Goal: Navigation & Orientation: Find specific page/section

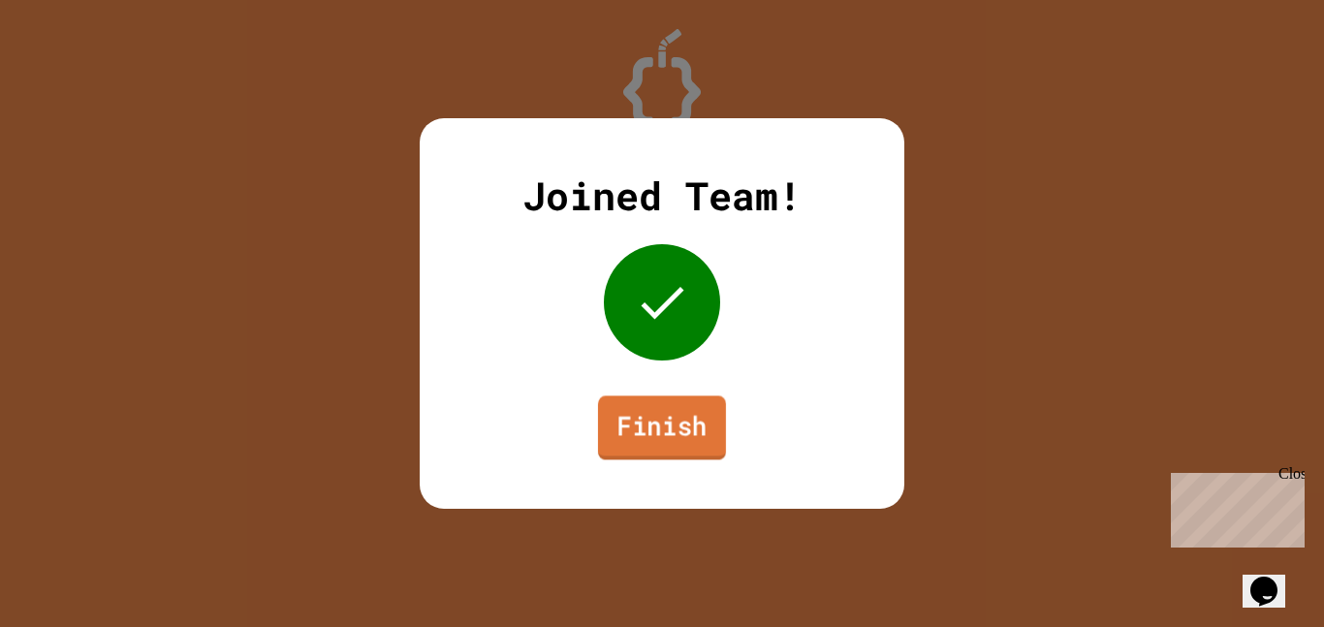
click at [708, 415] on link "Finish" at bounding box center [662, 427] width 128 height 64
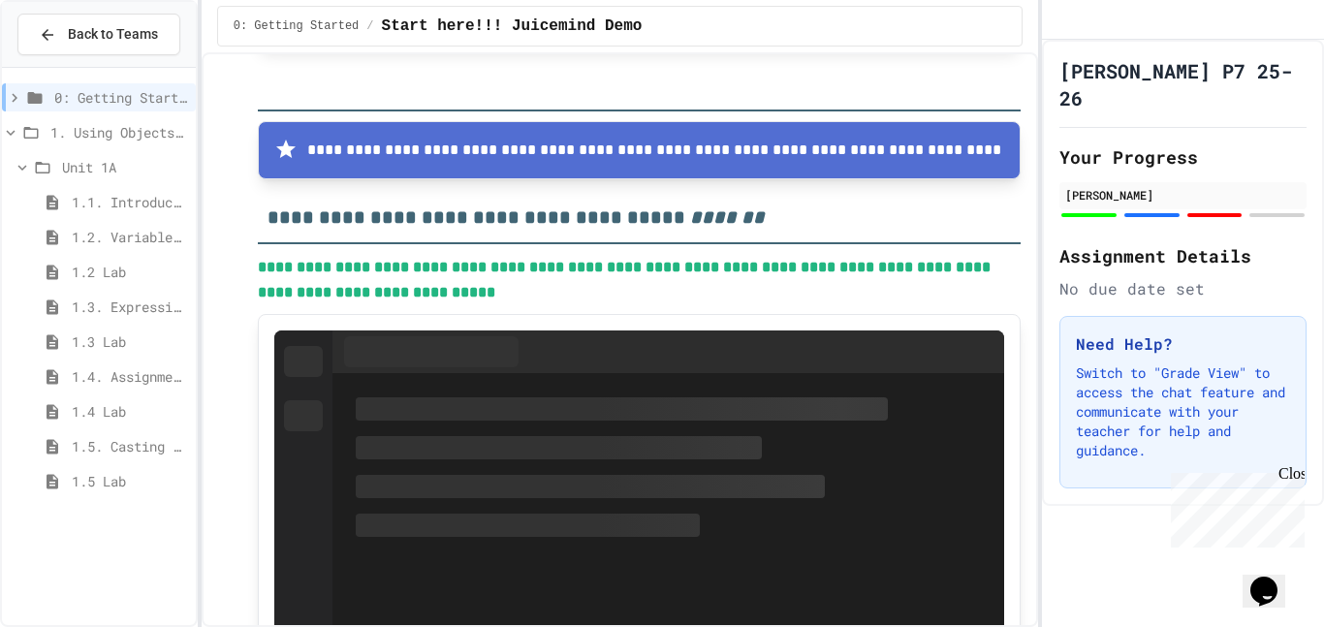
scroll to position [359, 0]
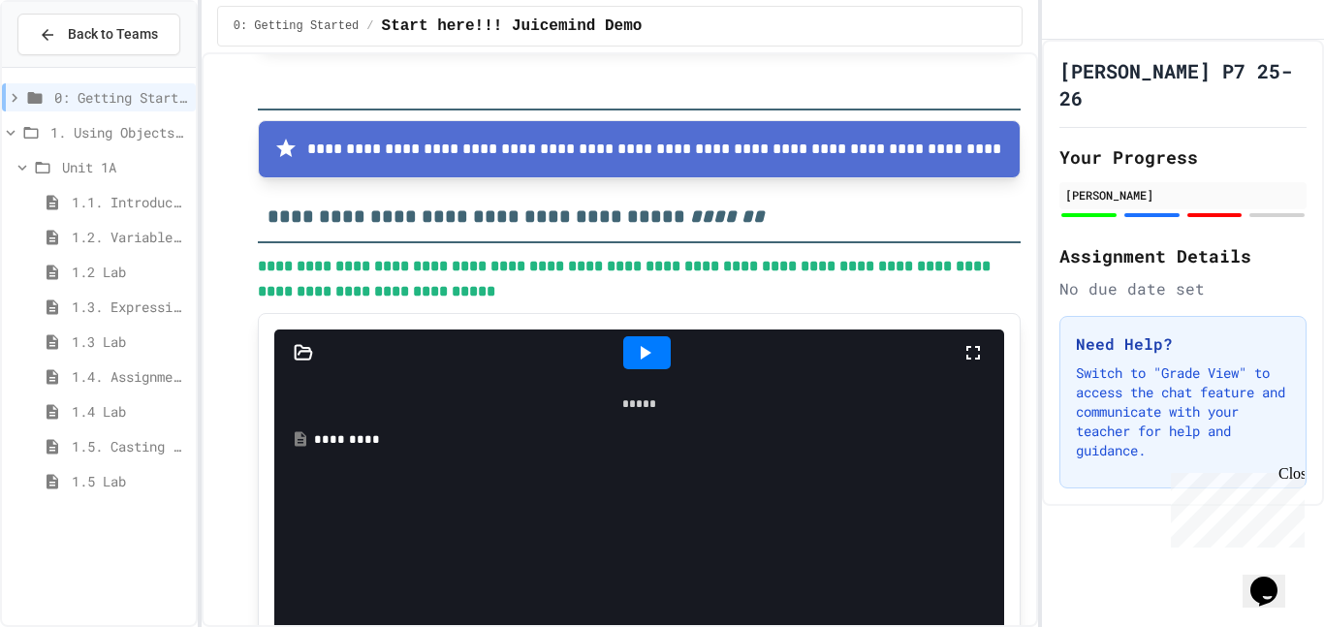
click at [94, 480] on span "1.5 Lab" at bounding box center [130, 481] width 116 height 20
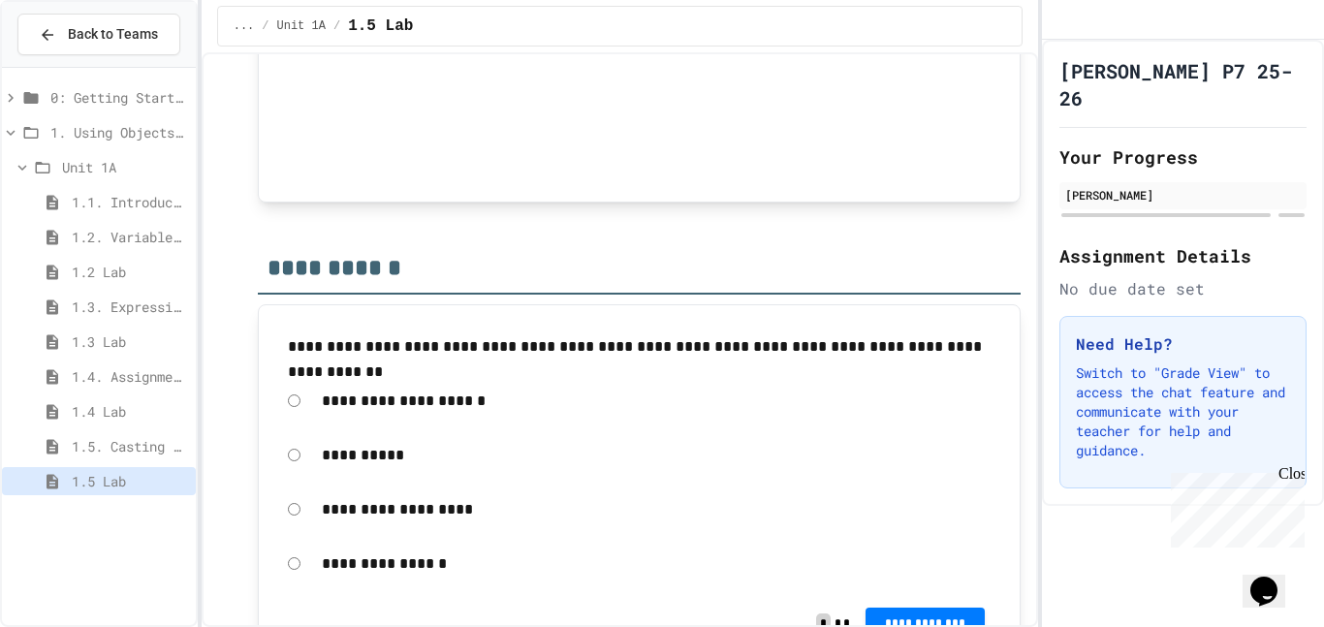
scroll to position [4004, 0]
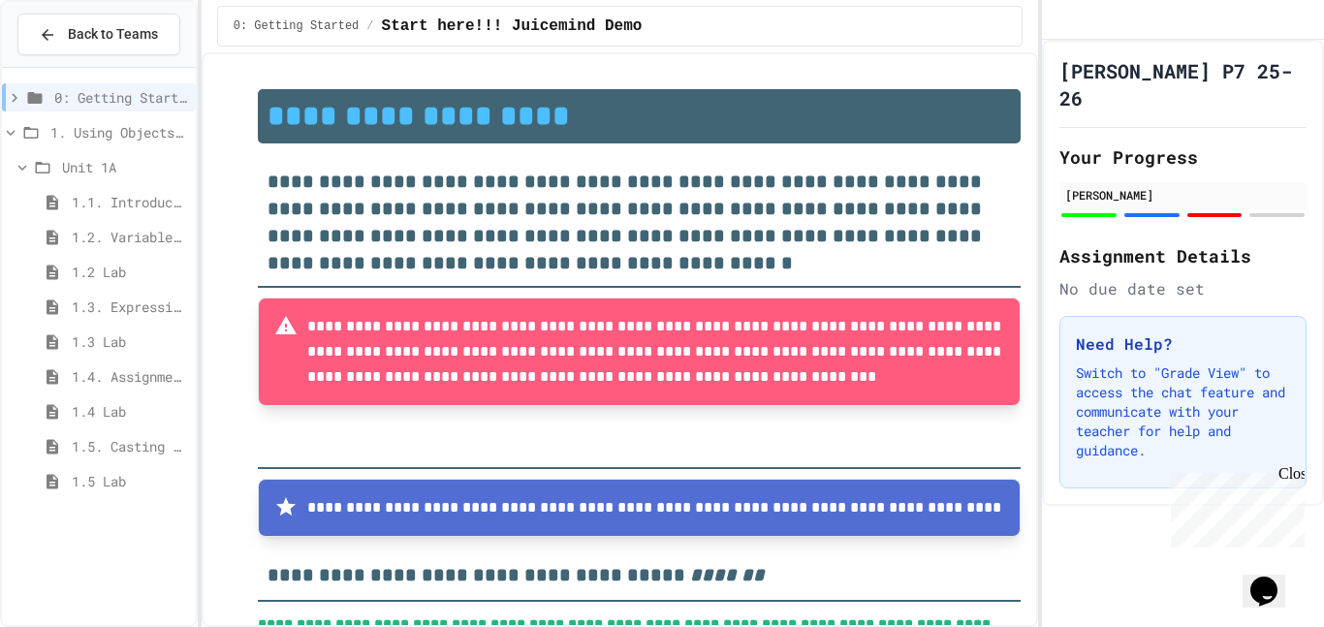
click at [79, 417] on span "1.4 Lab" at bounding box center [130, 411] width 116 height 20
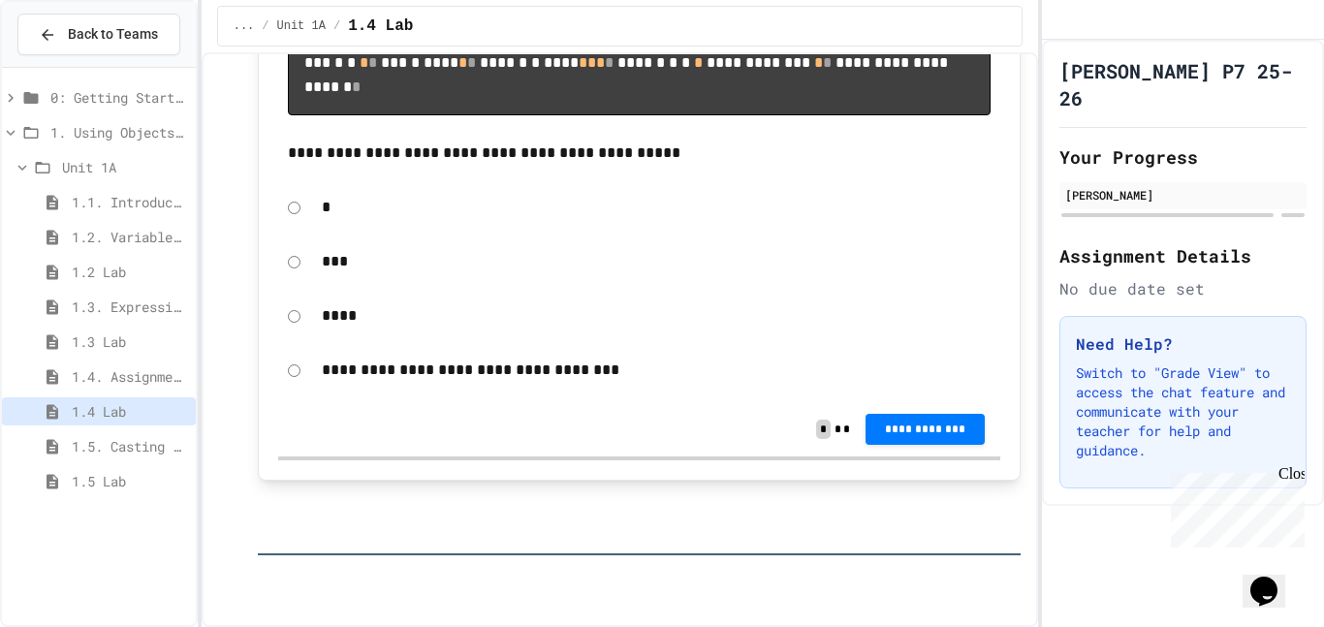
scroll to position [2564, 0]
